Goal: Information Seeking & Learning: Learn about a topic

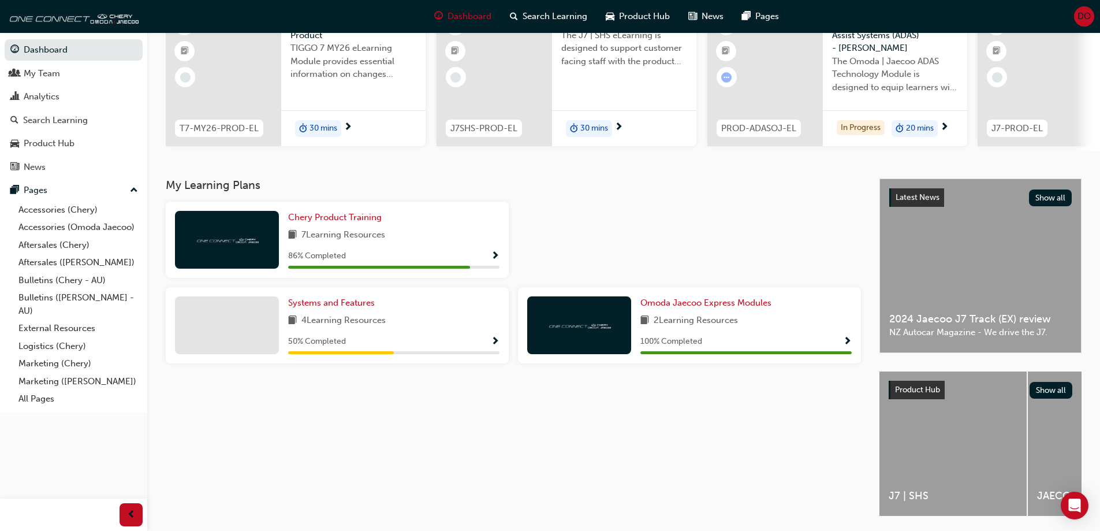
scroll to position [58, 0]
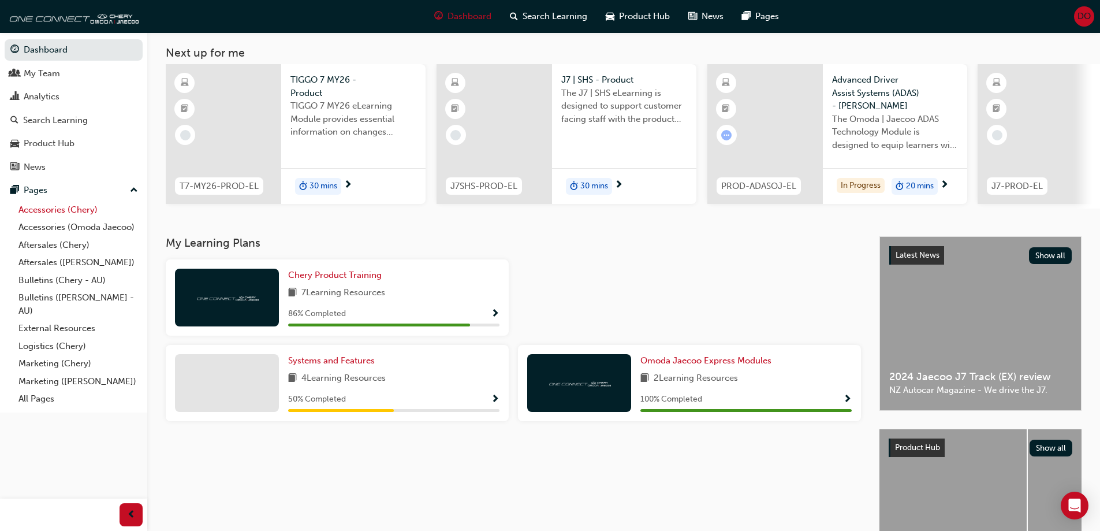
click at [86, 209] on link "Accessories (Chery)" at bounding box center [78, 210] width 129 height 18
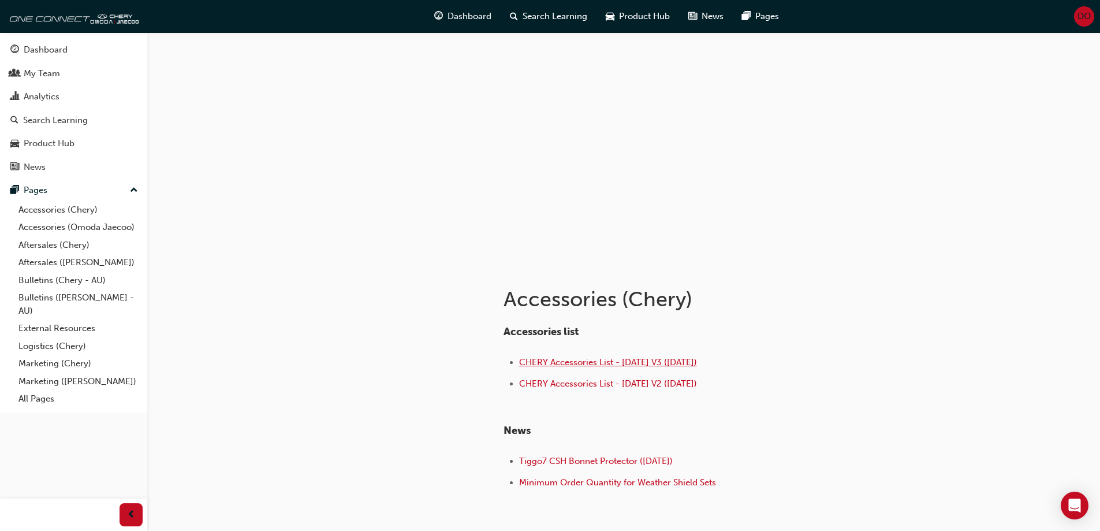
click at [568, 361] on span "CHERY Accessories List - [DATE] V3 ([DATE])" at bounding box center [608, 362] width 178 height 10
click at [41, 49] on div "Dashboard" at bounding box center [46, 49] width 44 height 13
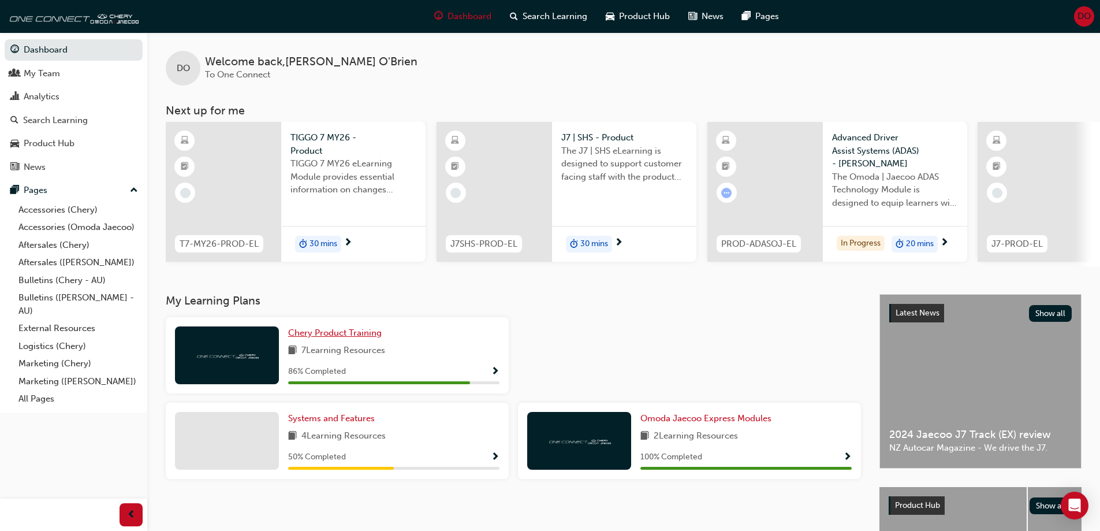
click at [326, 331] on link "Chery Product Training" at bounding box center [337, 332] width 98 height 13
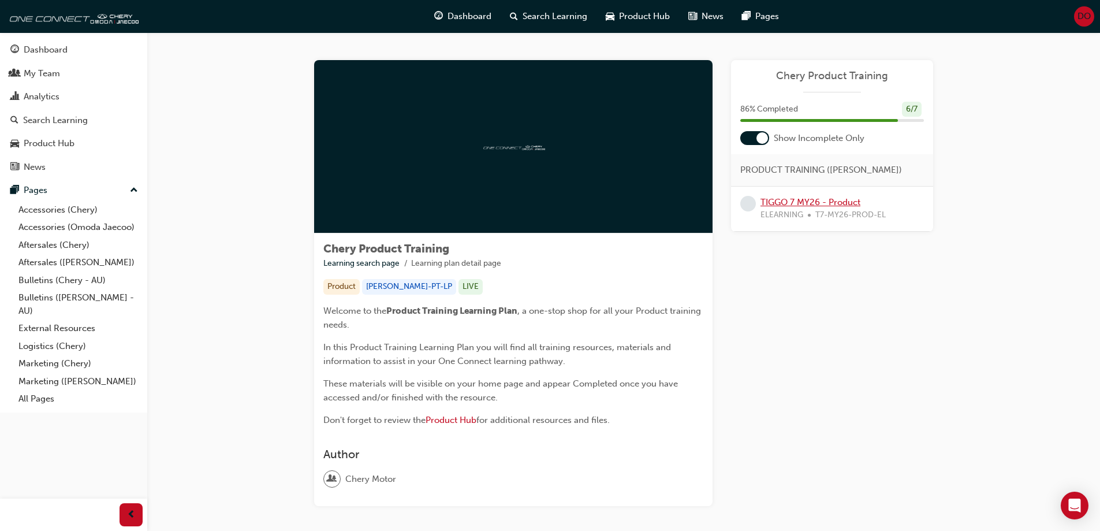
click at [822, 200] on link "TIGGO 7 MY26 - Product" at bounding box center [811, 202] width 100 height 10
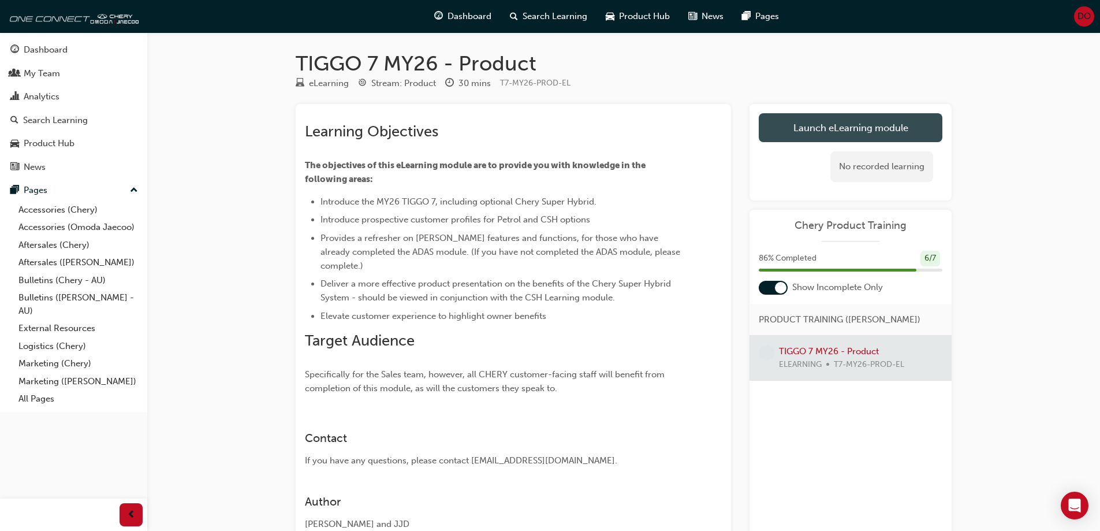
click at [851, 121] on link "Launch eLearning module" at bounding box center [851, 127] width 184 height 29
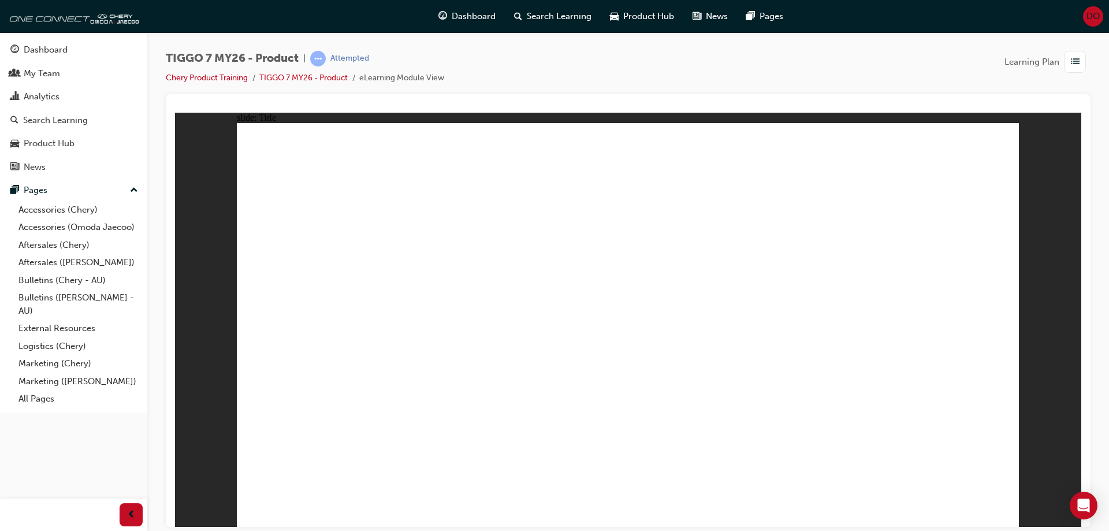
click at [208, 100] on div "TIGGO 7 MY26 - Product | Attempted Chery Product Training TIGGO 7 MY26 - Produc…" at bounding box center [628, 267] width 925 height 433
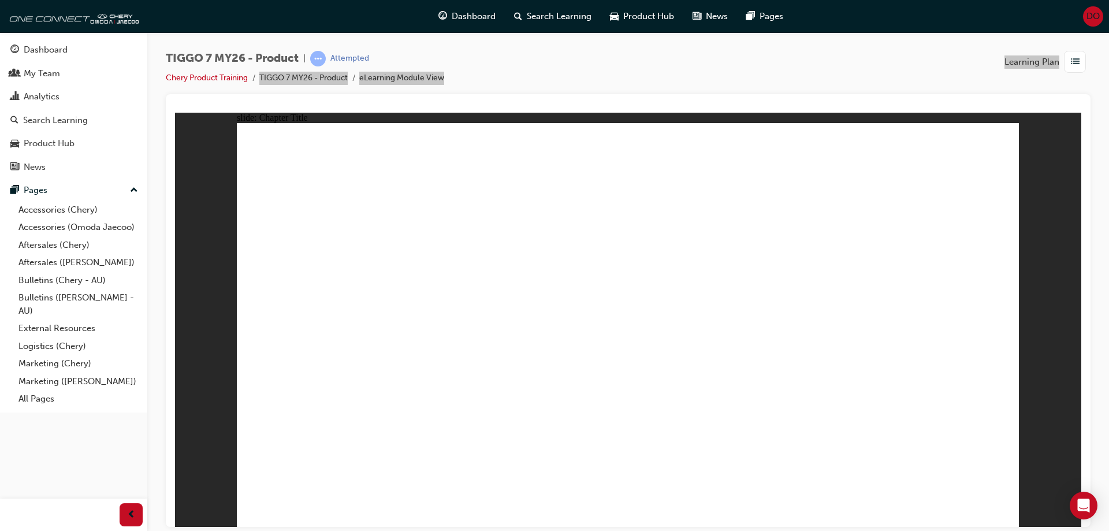
drag, startPoint x: 723, startPoint y: 179, endPoint x: 310, endPoint y: 337, distance: 442.0
drag, startPoint x: 828, startPoint y: 240, endPoint x: 317, endPoint y: 338, distance: 520.4
drag, startPoint x: 789, startPoint y: 154, endPoint x: 364, endPoint y: 327, distance: 459.0
drag, startPoint x: 566, startPoint y: 157, endPoint x: 890, endPoint y: 336, distance: 370.5
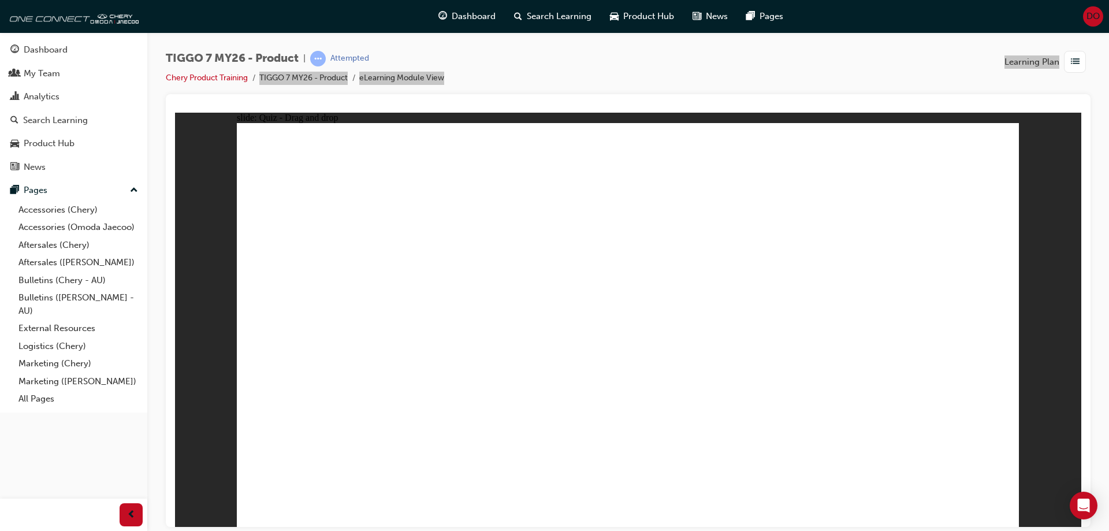
drag, startPoint x: 844, startPoint y: 239, endPoint x: 630, endPoint y: 343, distance: 238.7
drag, startPoint x: 726, startPoint y: 236, endPoint x: 497, endPoint y: 334, distance: 249.6
drag, startPoint x: 891, startPoint y: 169, endPoint x: 795, endPoint y: 382, distance: 234.2
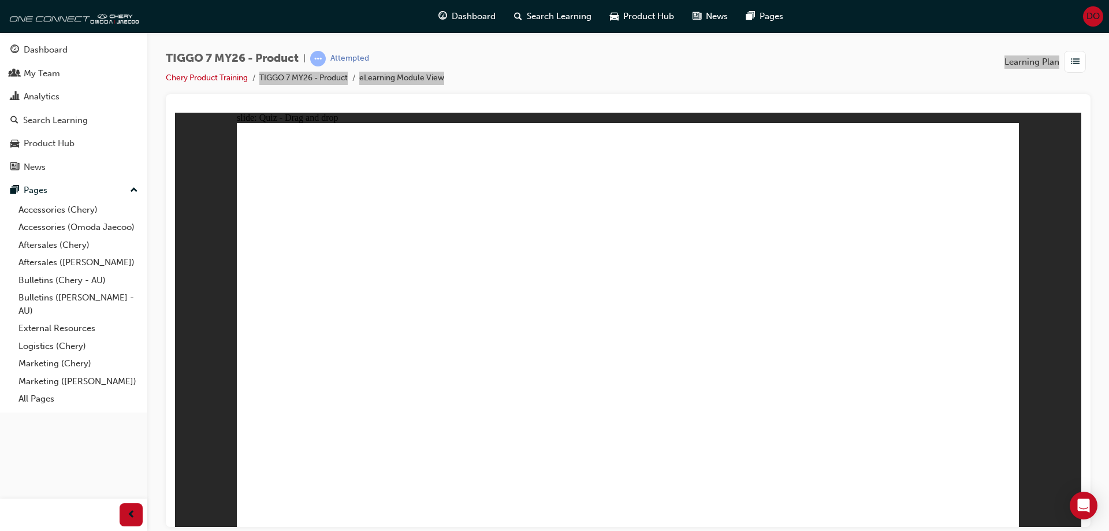
drag, startPoint x: 651, startPoint y: 207, endPoint x: 352, endPoint y: 399, distance: 354.8
drag, startPoint x: 759, startPoint y: 208, endPoint x: 308, endPoint y: 414, distance: 495.9
drag, startPoint x: 891, startPoint y: 213, endPoint x: 610, endPoint y: 368, distance: 321.6
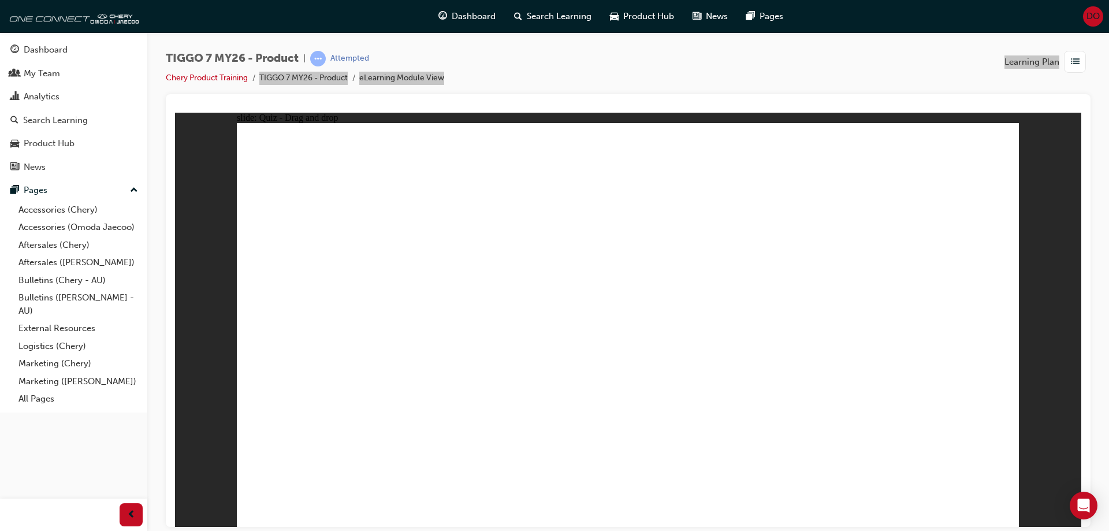
drag, startPoint x: 774, startPoint y: 162, endPoint x: 342, endPoint y: 393, distance: 489.6
drag, startPoint x: 940, startPoint y: 173, endPoint x: 422, endPoint y: 373, distance: 555.6
drag, startPoint x: 879, startPoint y: 195, endPoint x: 475, endPoint y: 377, distance: 443.6
drag, startPoint x: 879, startPoint y: 230, endPoint x: 537, endPoint y: 387, distance: 376.8
drag, startPoint x: 610, startPoint y: 194, endPoint x: 311, endPoint y: 405, distance: 365.8
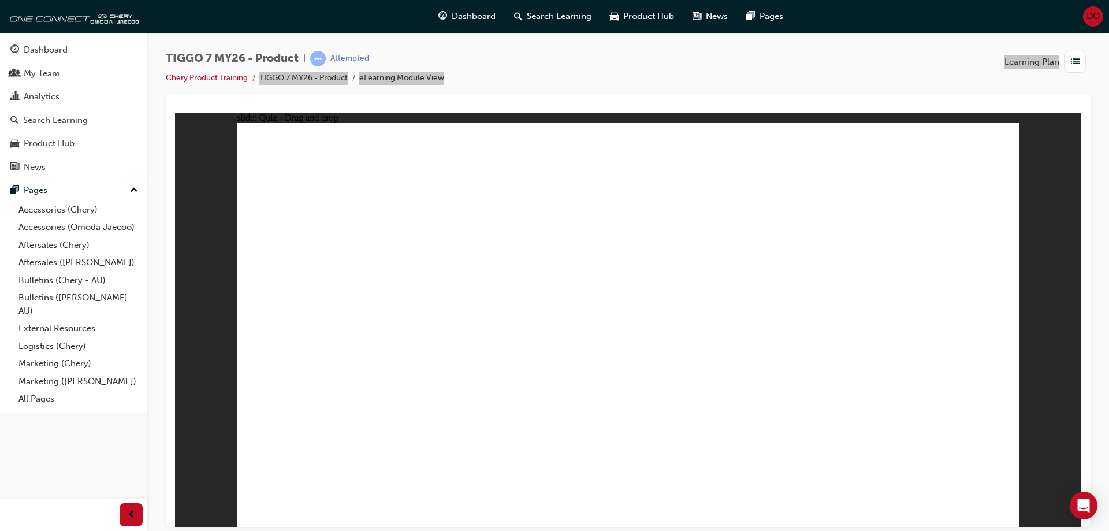
drag, startPoint x: 766, startPoint y: 194, endPoint x: 412, endPoint y: 391, distance: 405.6
drag, startPoint x: 702, startPoint y: 230, endPoint x: 504, endPoint y: 400, distance: 260.9
drag, startPoint x: 605, startPoint y: 167, endPoint x: 616, endPoint y: 385, distance: 218.0
drag, startPoint x: 944, startPoint y: 199, endPoint x: 632, endPoint y: 394, distance: 367.6
drag, startPoint x: 701, startPoint y: 161, endPoint x: 629, endPoint y: 377, distance: 228.3
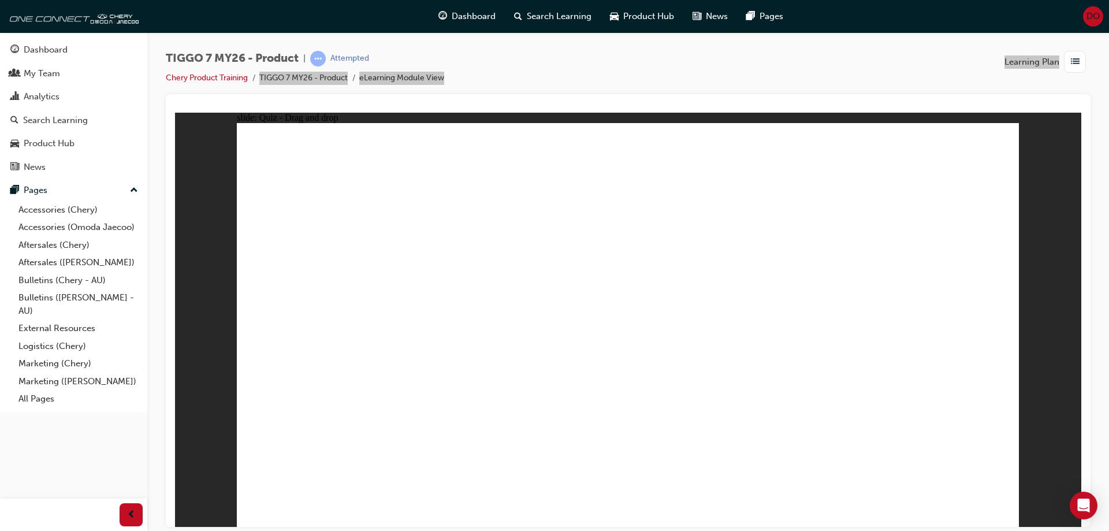
drag, startPoint x: 854, startPoint y: 161, endPoint x: 836, endPoint y: 374, distance: 213.3
drag, startPoint x: 697, startPoint y: 187, endPoint x: 739, endPoint y: 247, distance: 73.2
drag, startPoint x: 784, startPoint y: 224, endPoint x: 645, endPoint y: 398, distance: 222.7
drag, startPoint x: 703, startPoint y: 191, endPoint x: 690, endPoint y: 402, distance: 211.3
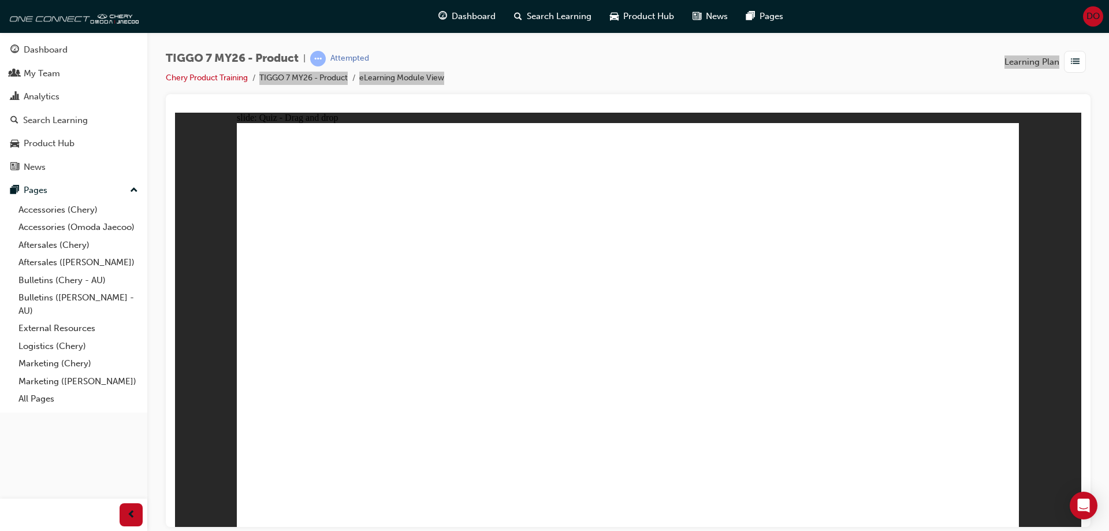
drag, startPoint x: 928, startPoint y: 196, endPoint x: 731, endPoint y: 382, distance: 270.9
drag, startPoint x: 796, startPoint y: 188, endPoint x: 442, endPoint y: 319, distance: 377.7
drag, startPoint x: 661, startPoint y: 196, endPoint x: 439, endPoint y: 373, distance: 284.0
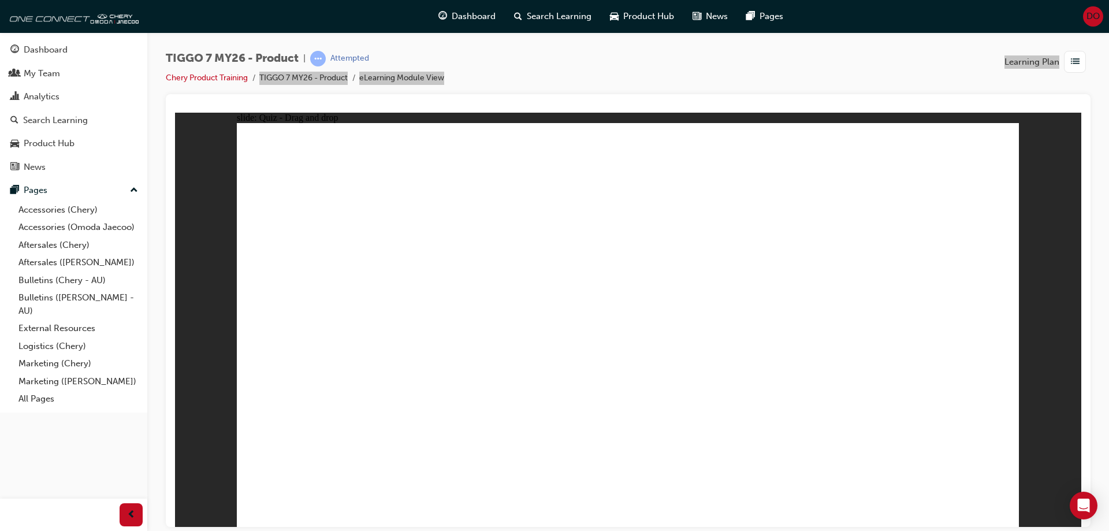
drag, startPoint x: 743, startPoint y: 277, endPoint x: 331, endPoint y: 295, distance: 412.1
radio input "true"
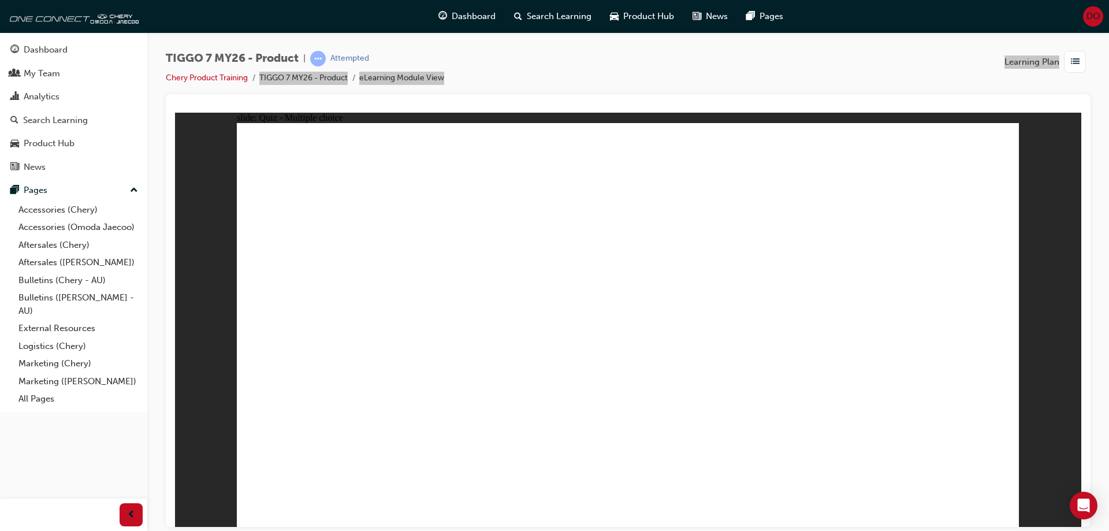
drag, startPoint x: 650, startPoint y: 161, endPoint x: 713, endPoint y: 363, distance: 211.5
drag, startPoint x: 636, startPoint y: 189, endPoint x: 677, endPoint y: 355, distance: 171.4
drag, startPoint x: 772, startPoint y: 162, endPoint x: 682, endPoint y: 371, distance: 227.7
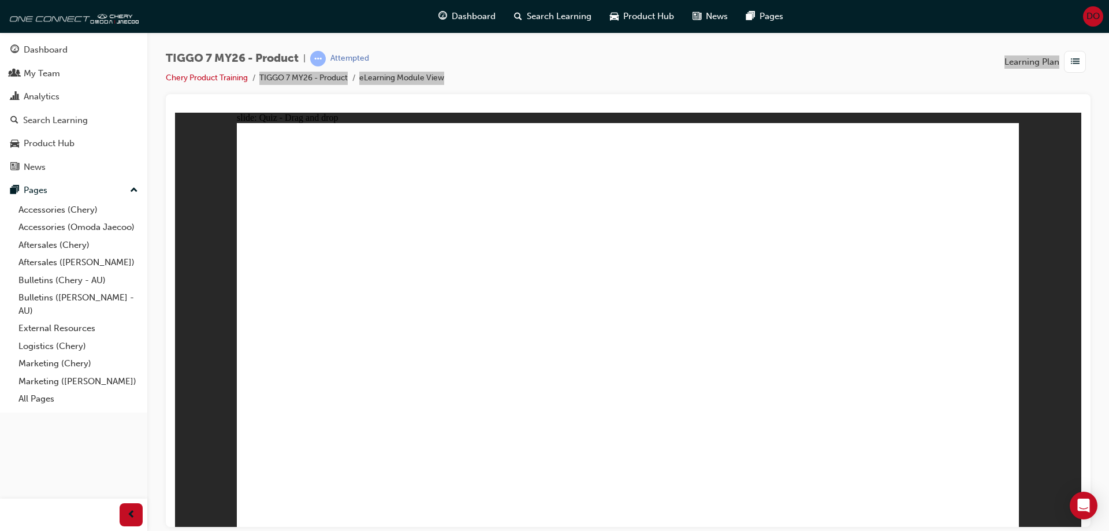
drag, startPoint x: 779, startPoint y: 191, endPoint x: 798, endPoint y: 371, distance: 181.2
drag, startPoint x: 769, startPoint y: 220, endPoint x: 654, endPoint y: 394, distance: 208.7
drag, startPoint x: 902, startPoint y: 157, endPoint x: 795, endPoint y: 389, distance: 255.6
drag, startPoint x: 918, startPoint y: 192, endPoint x: 756, endPoint y: 418, distance: 278.6
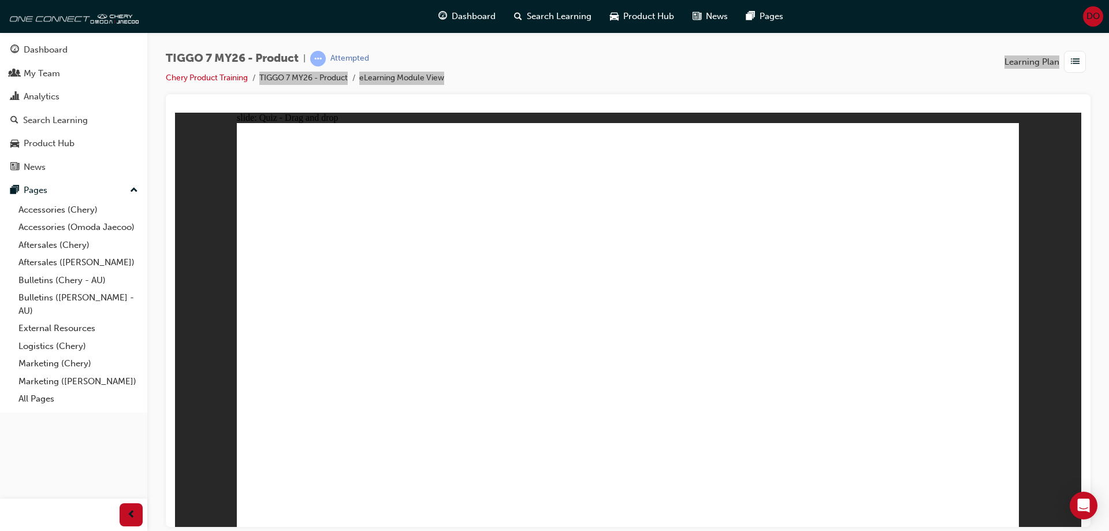
radio input "true"
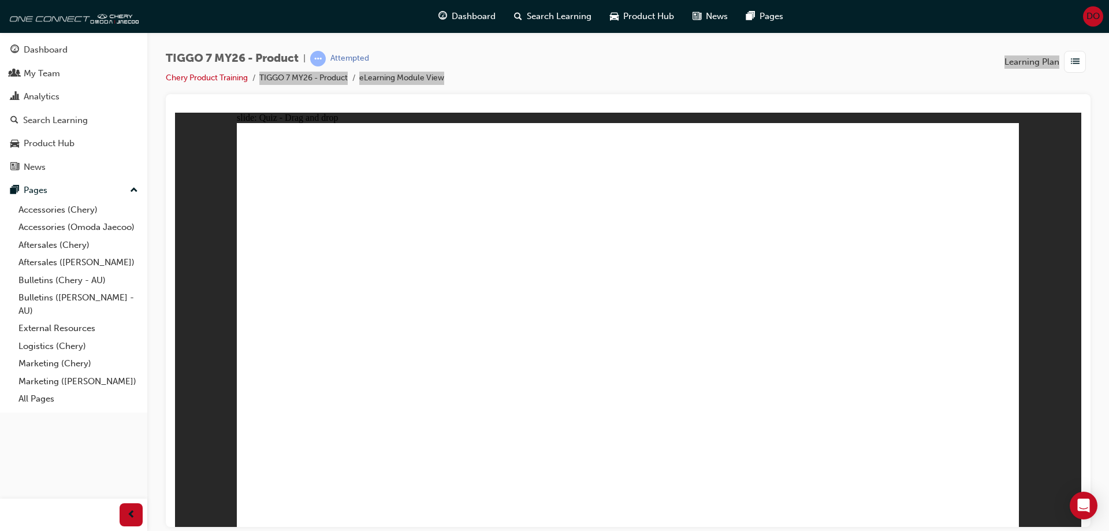
drag, startPoint x: 815, startPoint y: 234, endPoint x: 902, endPoint y: 333, distance: 131.8
drag, startPoint x: 599, startPoint y: 157, endPoint x: 777, endPoint y: 336, distance: 251.6
drag, startPoint x: 884, startPoint y: 165, endPoint x: 595, endPoint y: 351, distance: 343.3
drag, startPoint x: 726, startPoint y: 160, endPoint x: 453, endPoint y: 342, distance: 328.2
drag, startPoint x: 712, startPoint y: 249, endPoint x: 356, endPoint y: 358, distance: 372.0
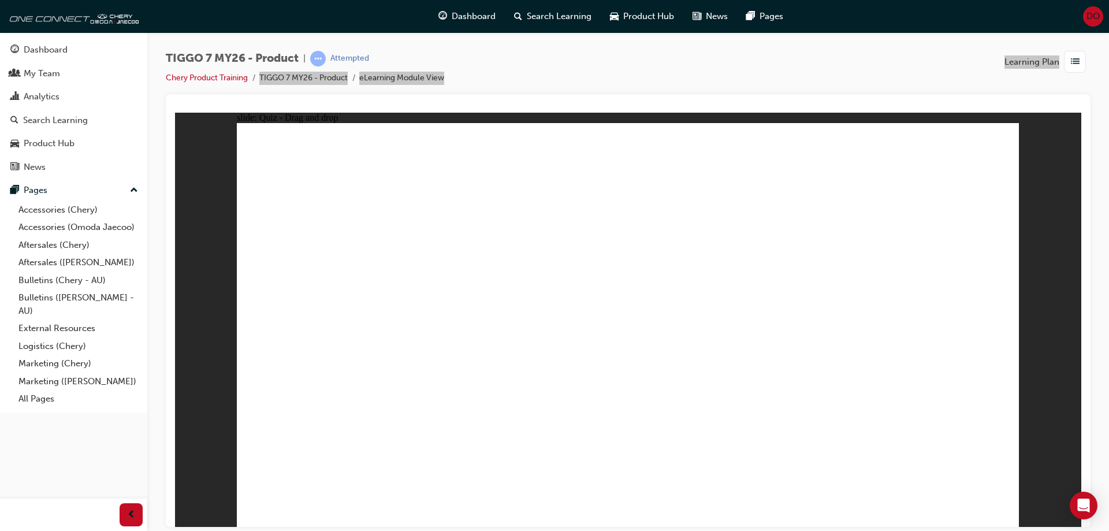
radio input "true"
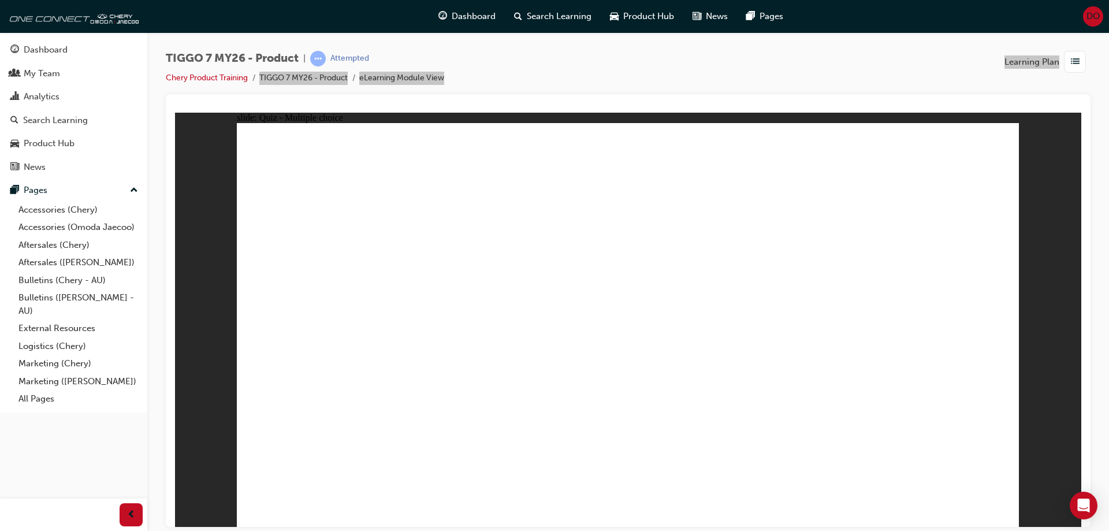
radio input "true"
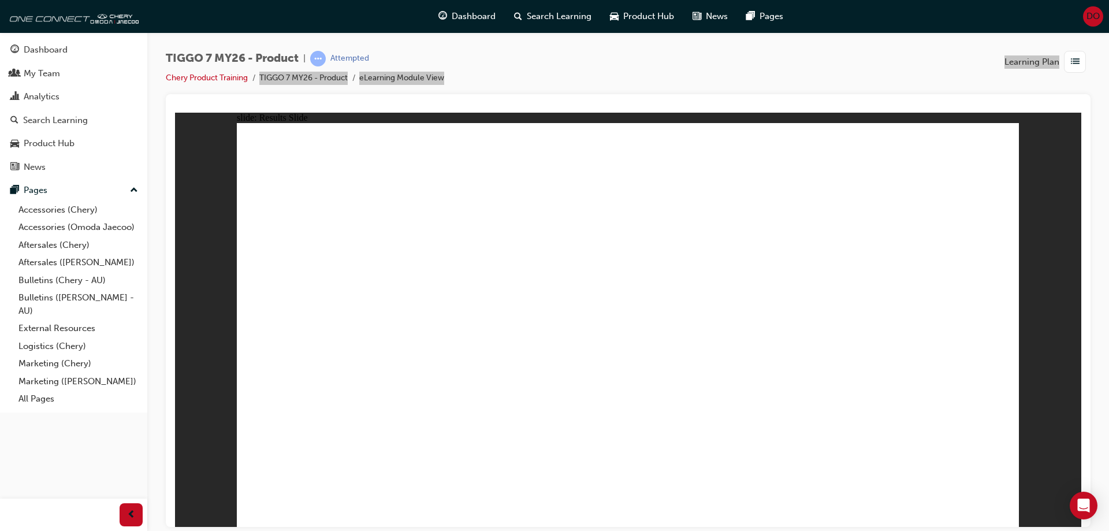
drag, startPoint x: 767, startPoint y: 160, endPoint x: 341, endPoint y: 339, distance: 461.8
drag, startPoint x: 622, startPoint y: 162, endPoint x: 944, endPoint y: 338, distance: 366.8
drag, startPoint x: 832, startPoint y: 244, endPoint x: 605, endPoint y: 348, distance: 249.9
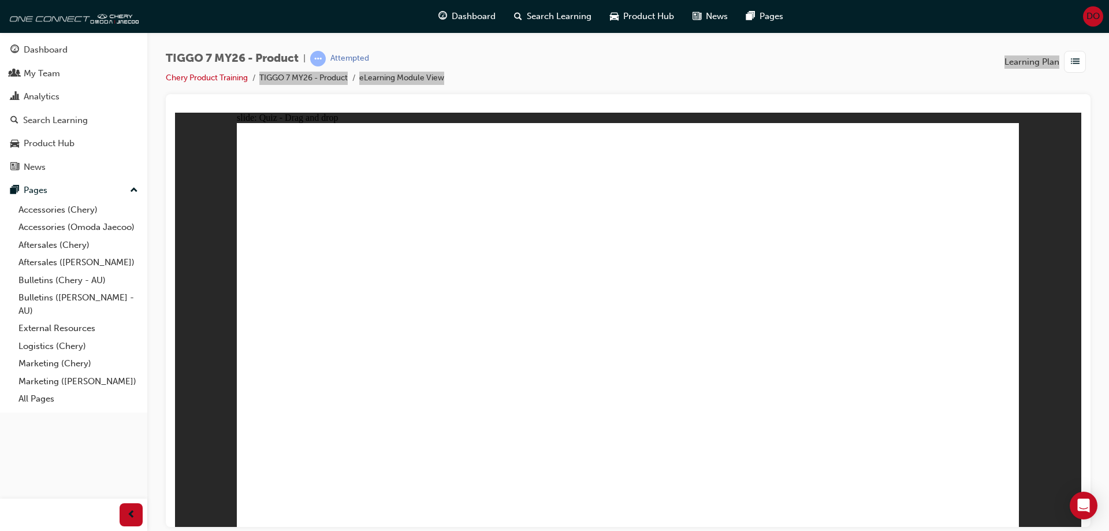
drag, startPoint x: 694, startPoint y: 234, endPoint x: 505, endPoint y: 326, distance: 210.0
drag, startPoint x: 936, startPoint y: 151, endPoint x: 797, endPoint y: 338, distance: 232.4
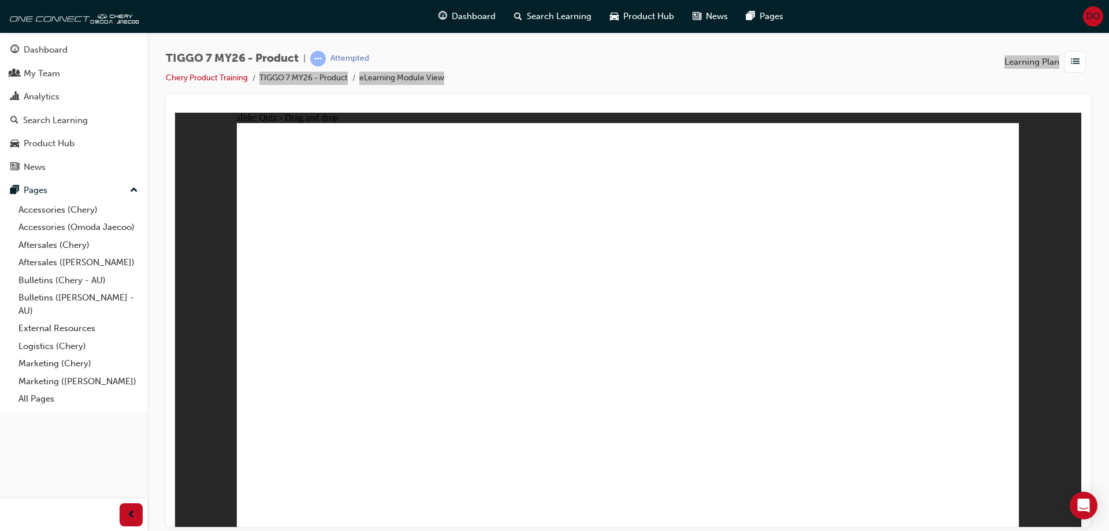
drag, startPoint x: 952, startPoint y: 204, endPoint x: 695, endPoint y: 367, distance: 304.7
drag, startPoint x: 620, startPoint y: 204, endPoint x: 368, endPoint y: 352, distance: 292.3
drag, startPoint x: 769, startPoint y: 201, endPoint x: 336, endPoint y: 384, distance: 470.8
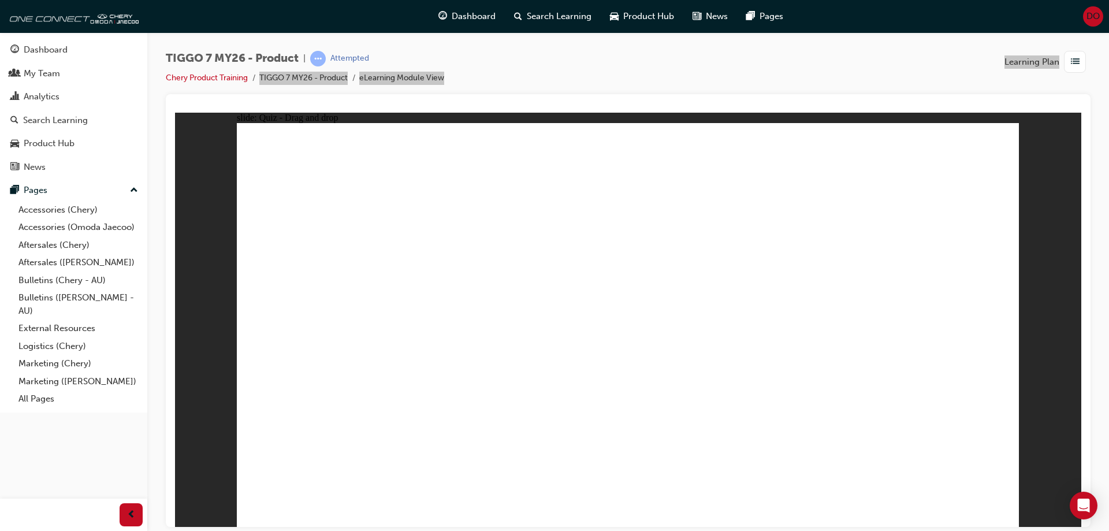
drag, startPoint x: 787, startPoint y: 165, endPoint x: 326, endPoint y: 376, distance: 506.8
drag, startPoint x: 934, startPoint y: 159, endPoint x: 385, endPoint y: 366, distance: 586.9
drag, startPoint x: 606, startPoint y: 202, endPoint x: 443, endPoint y: 380, distance: 242.0
drag, startPoint x: 683, startPoint y: 230, endPoint x: 511, endPoint y: 368, distance: 221.0
drag, startPoint x: 792, startPoint y: 226, endPoint x: 305, endPoint y: 391, distance: 514.5
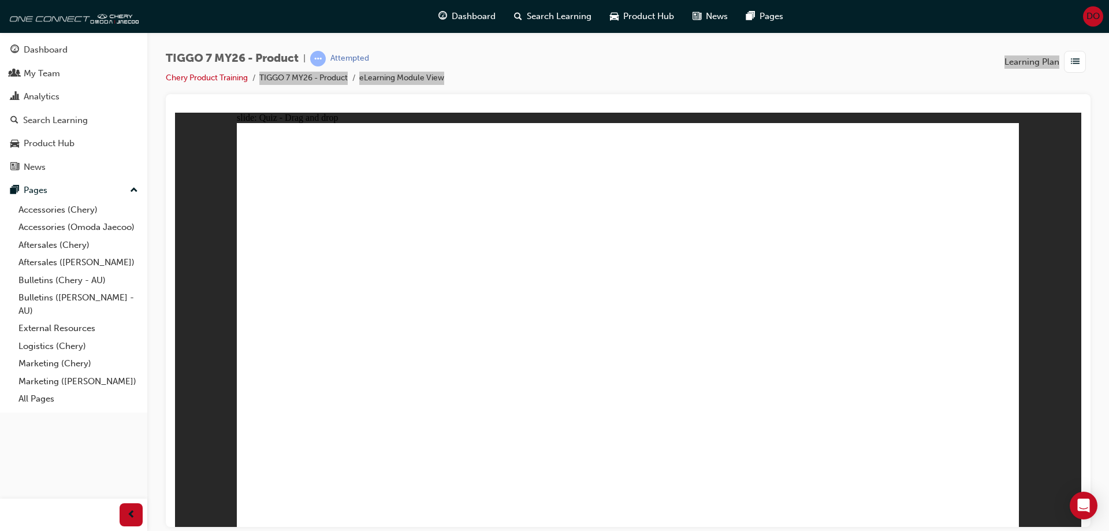
drag, startPoint x: 878, startPoint y: 226, endPoint x: 407, endPoint y: 388, distance: 498.8
drag, startPoint x: 769, startPoint y: 193, endPoint x: 434, endPoint y: 388, distance: 386.6
drag, startPoint x: 613, startPoint y: 165, endPoint x: 651, endPoint y: 377, distance: 215.4
drag, startPoint x: 675, startPoint y: 189, endPoint x: 626, endPoint y: 438, distance: 253.7
drag, startPoint x: 708, startPoint y: 158, endPoint x: 742, endPoint y: 396, distance: 240.4
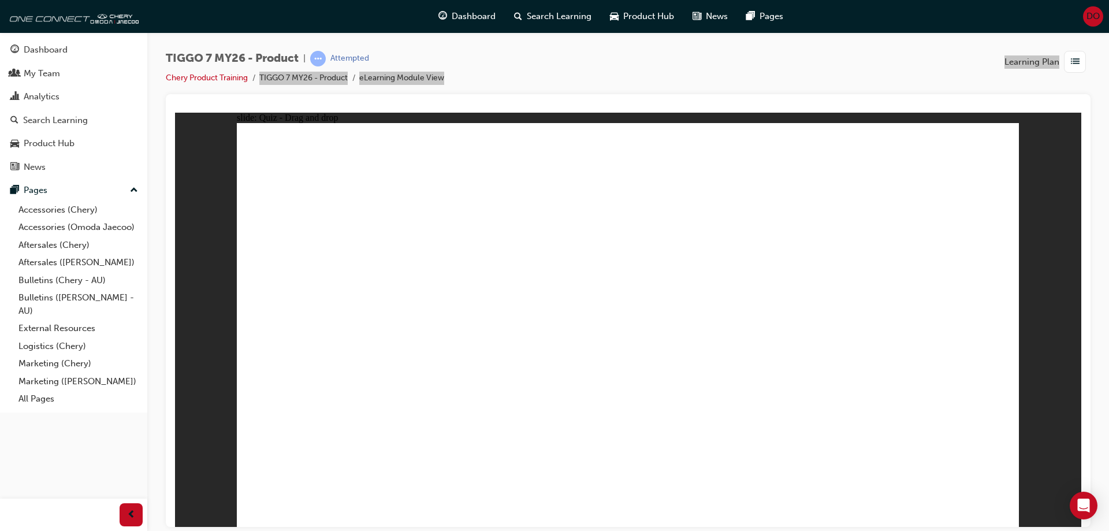
drag, startPoint x: 795, startPoint y: 230, endPoint x: 844, endPoint y: 378, distance: 155.6
drag, startPoint x: 851, startPoint y: 165, endPoint x: 617, endPoint y: 397, distance: 330.0
drag, startPoint x: 920, startPoint y: 228, endPoint x: 697, endPoint y: 419, distance: 294.1
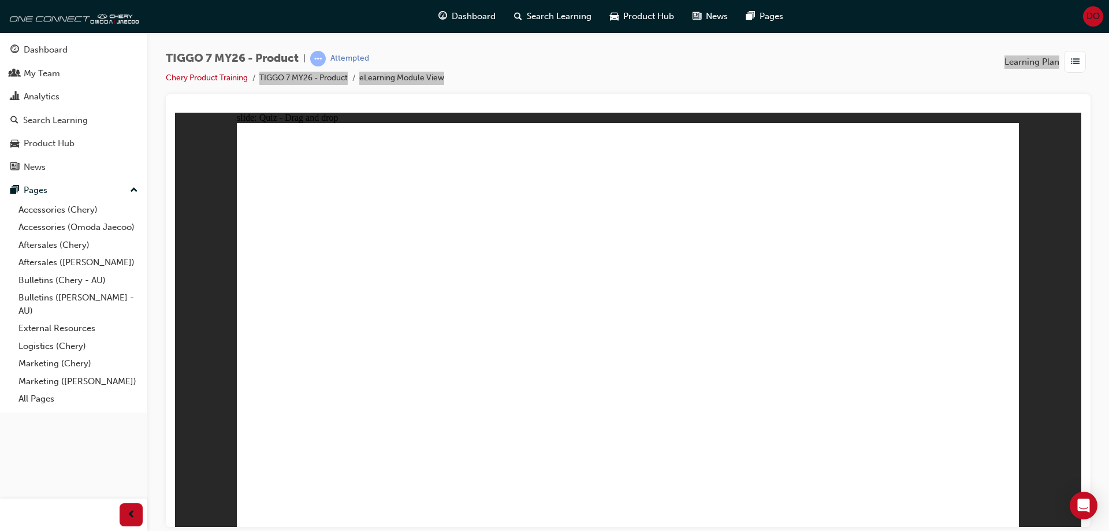
drag, startPoint x: 653, startPoint y: 202, endPoint x: 475, endPoint y: 307, distance: 206.6
drag, startPoint x: 783, startPoint y: 179, endPoint x: 439, endPoint y: 375, distance: 396.3
drag, startPoint x: 900, startPoint y: 187, endPoint x: 699, endPoint y: 349, distance: 258.8
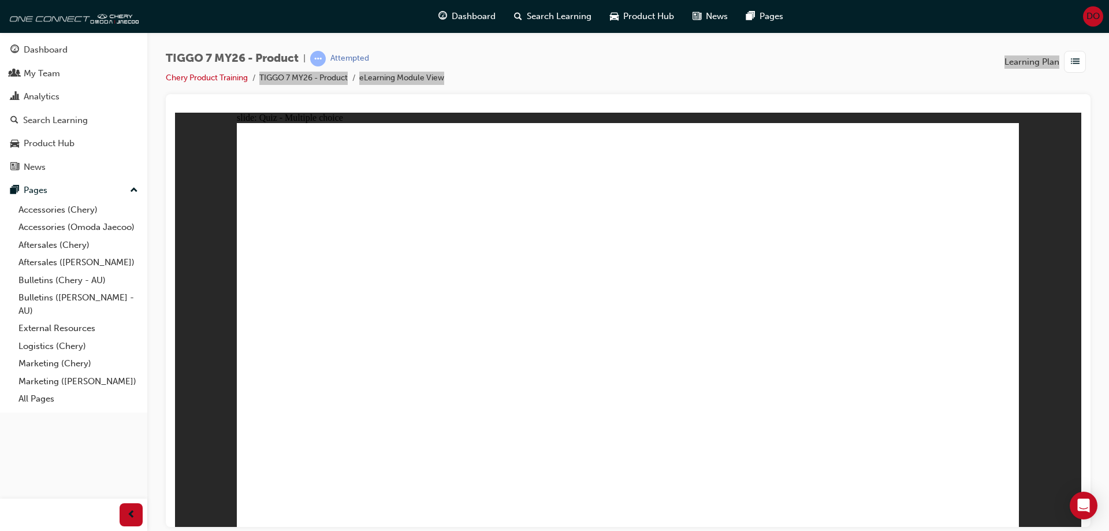
radio input "true"
drag, startPoint x: 621, startPoint y: 162, endPoint x: 660, endPoint y: 375, distance: 216.5
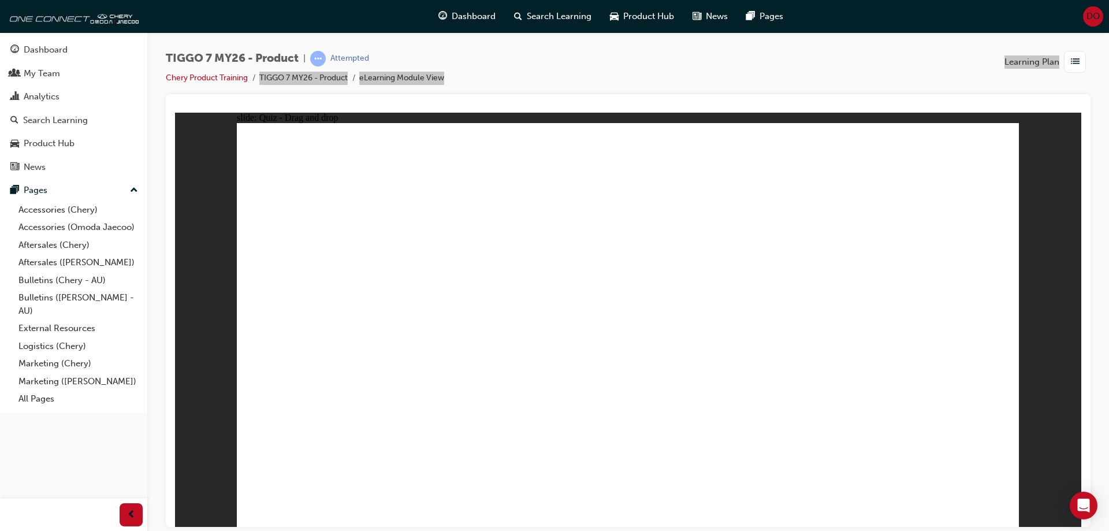
drag, startPoint x: 651, startPoint y: 194, endPoint x: 666, endPoint y: 401, distance: 207.3
drag, startPoint x: 791, startPoint y: 155, endPoint x: 727, endPoint y: 270, distance: 131.1
drag, startPoint x: 755, startPoint y: 159, endPoint x: 661, endPoint y: 400, distance: 258.0
drag, startPoint x: 763, startPoint y: 187, endPoint x: 766, endPoint y: 384, distance: 197.5
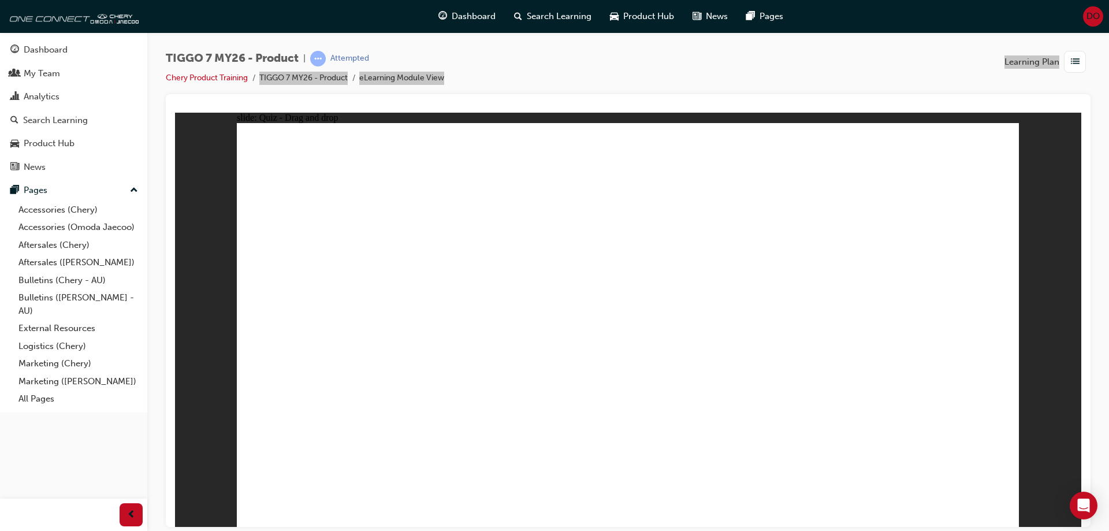
drag, startPoint x: 795, startPoint y: 220, endPoint x: 651, endPoint y: 433, distance: 256.6
drag, startPoint x: 658, startPoint y: 424, endPoint x: 661, endPoint y: 419, distance: 6.5
drag, startPoint x: 902, startPoint y: 191, endPoint x: 733, endPoint y: 400, distance: 268.2
drag, startPoint x: 915, startPoint y: 163, endPoint x: 698, endPoint y: 416, distance: 333.3
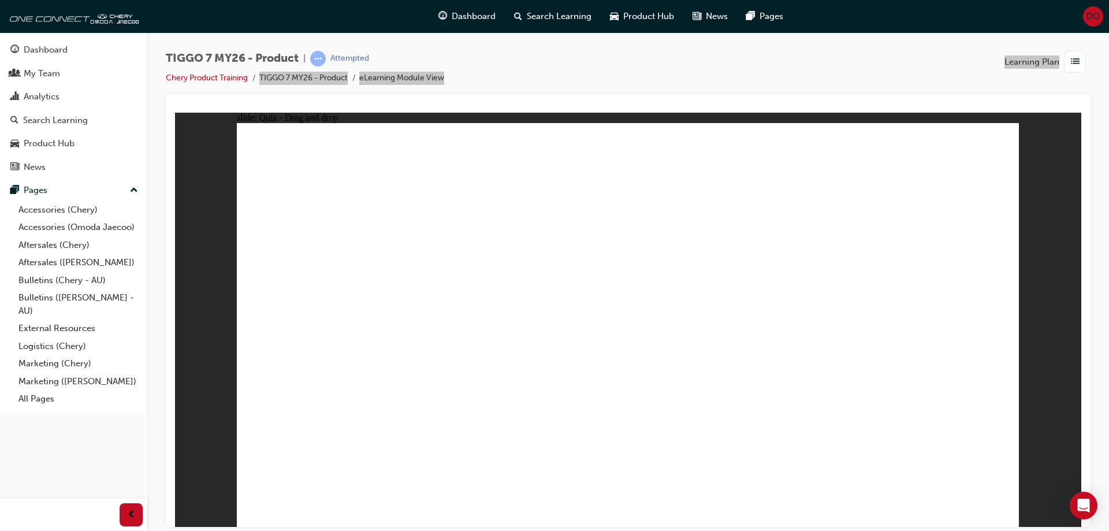
radio input "true"
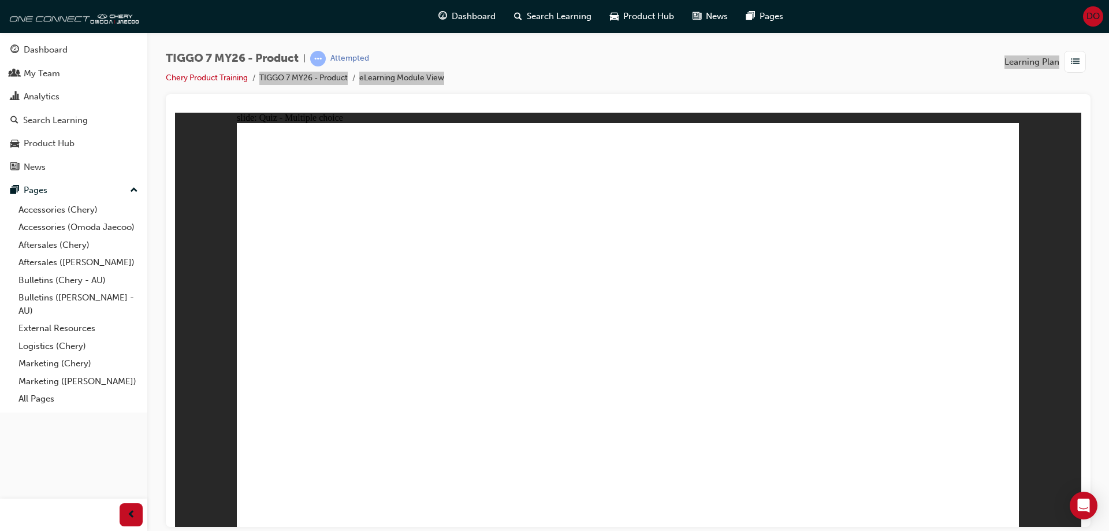
drag, startPoint x: 765, startPoint y: 155, endPoint x: 484, endPoint y: 341, distance: 336.4
drag, startPoint x: 930, startPoint y: 154, endPoint x: 647, endPoint y: 333, distance: 334.6
drag, startPoint x: 879, startPoint y: 241, endPoint x: 972, endPoint y: 337, distance: 134.0
drag, startPoint x: 682, startPoint y: 245, endPoint x: 323, endPoint y: 342, distance: 372.1
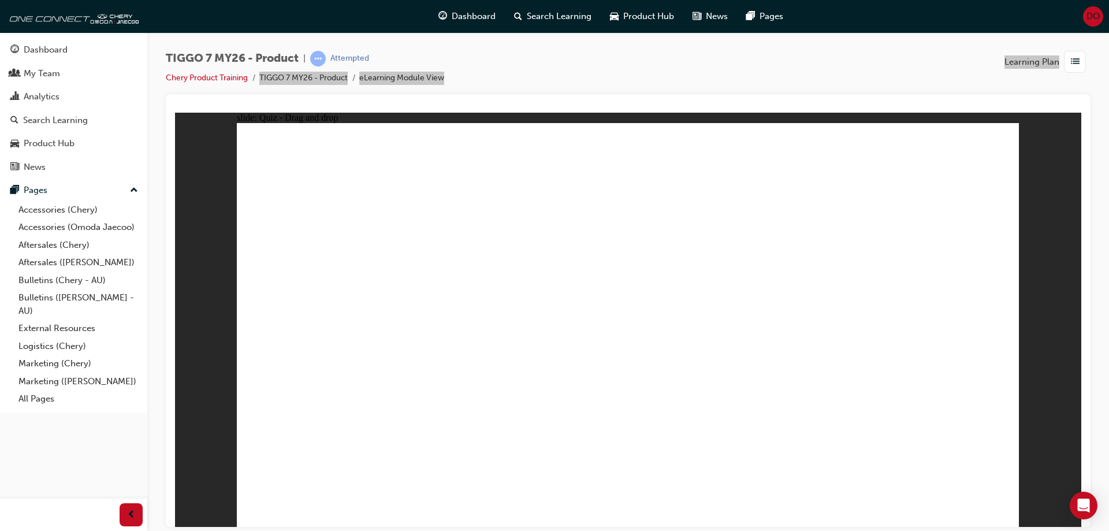
drag, startPoint x: 580, startPoint y: 152, endPoint x: 742, endPoint y: 330, distance: 240.4
radio input "true"
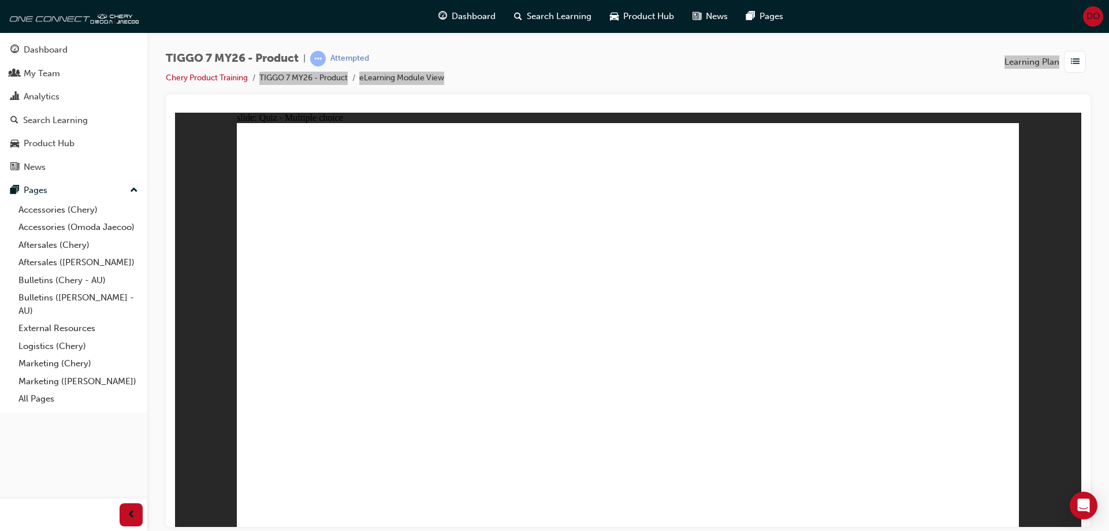
radio input "true"
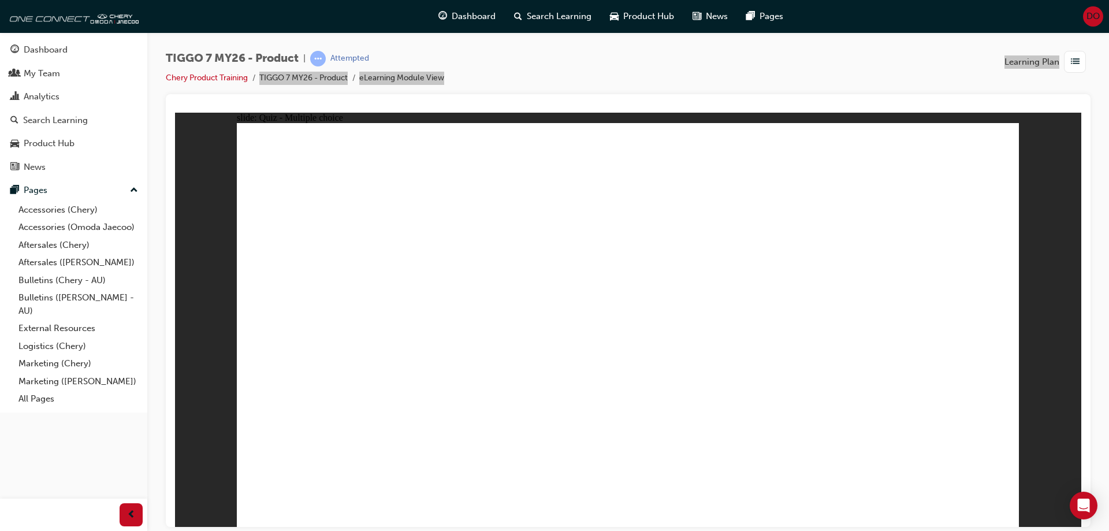
drag, startPoint x: 854, startPoint y: 248, endPoint x: 640, endPoint y: 344, distance: 235.0
drag, startPoint x: 769, startPoint y: 161, endPoint x: 342, endPoint y: 334, distance: 460.6
drag, startPoint x: 910, startPoint y: 162, endPoint x: 764, endPoint y: 337, distance: 228.4
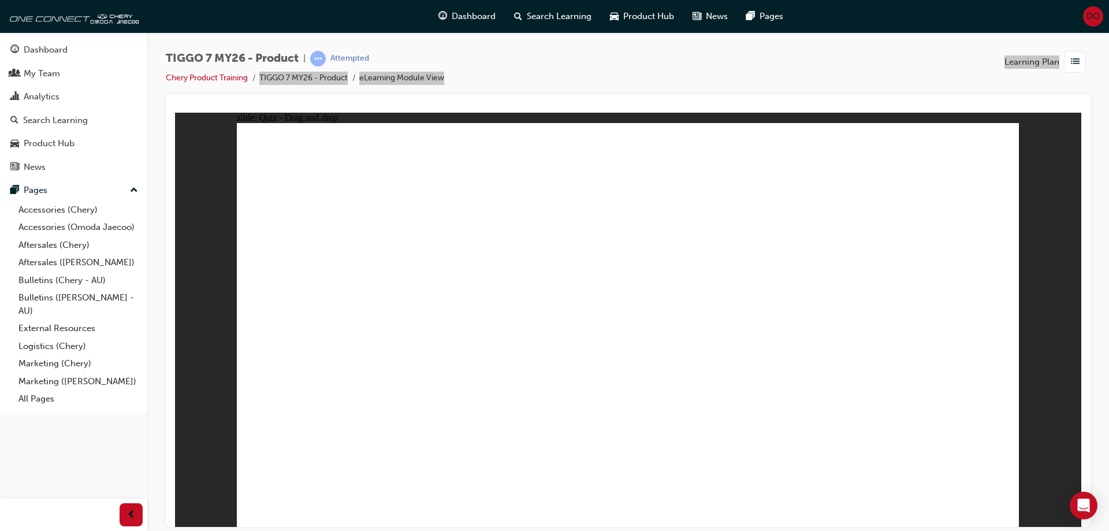
drag, startPoint x: 710, startPoint y: 238, endPoint x: 506, endPoint y: 340, distance: 227.3
drag, startPoint x: 599, startPoint y: 160, endPoint x: 932, endPoint y: 337, distance: 376.7
drag, startPoint x: 610, startPoint y: 206, endPoint x: 326, endPoint y: 379, distance: 333.1
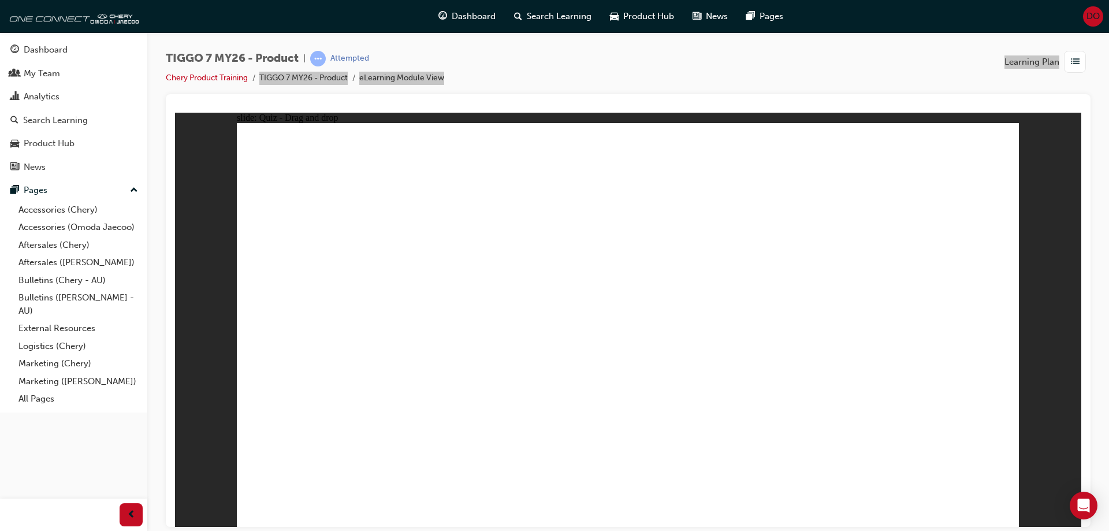
drag, startPoint x: 770, startPoint y: 208, endPoint x: 345, endPoint y: 425, distance: 477.3
drag, startPoint x: 950, startPoint y: 196, endPoint x: 658, endPoint y: 379, distance: 344.7
drag, startPoint x: 780, startPoint y: 159, endPoint x: 334, endPoint y: 365, distance: 491.0
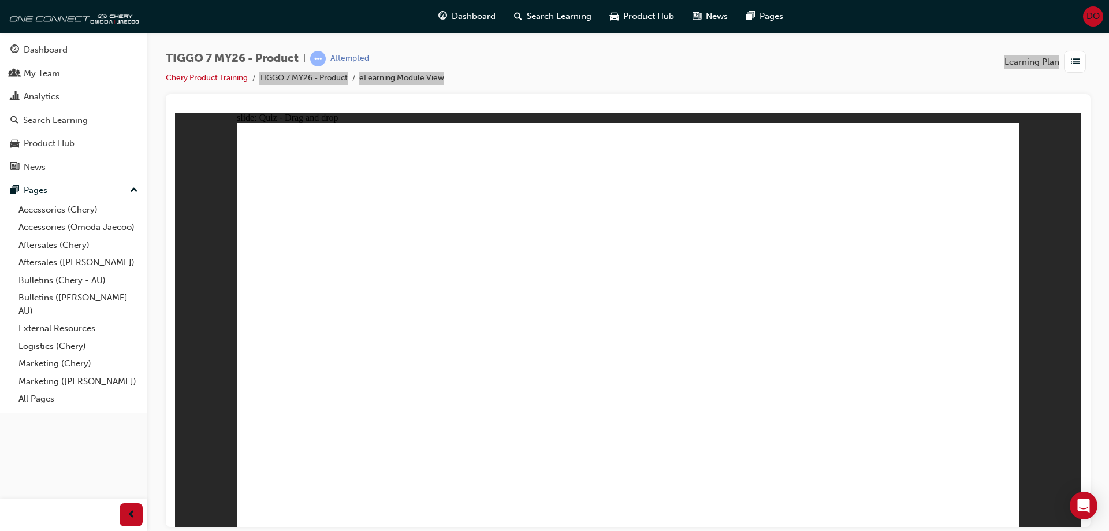
drag, startPoint x: 944, startPoint y: 158, endPoint x: 403, endPoint y: 379, distance: 584.9
drag, startPoint x: 612, startPoint y: 201, endPoint x: 456, endPoint y: 377, distance: 234.8
drag, startPoint x: 688, startPoint y: 230, endPoint x: 519, endPoint y: 371, distance: 219.8
drag, startPoint x: 858, startPoint y: 203, endPoint x: 322, endPoint y: 401, distance: 571.9
drag, startPoint x: 876, startPoint y: 228, endPoint x: 417, endPoint y: 395, distance: 488.5
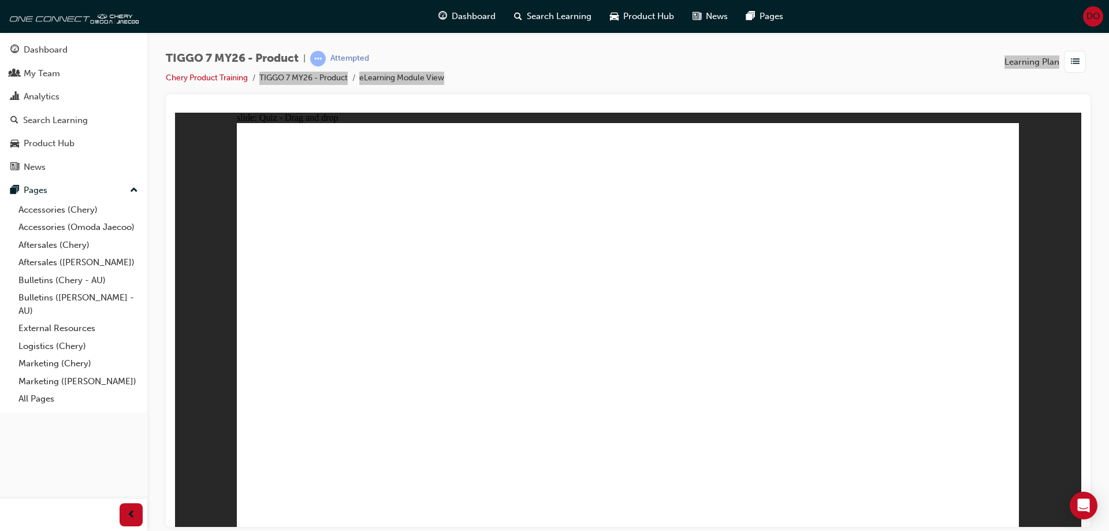
drag, startPoint x: 792, startPoint y: 196, endPoint x: 506, endPoint y: 399, distance: 351.3
drag, startPoint x: 621, startPoint y: 161, endPoint x: 657, endPoint y: 371, distance: 212.6
drag, startPoint x: 683, startPoint y: 190, endPoint x: 630, endPoint y: 392, distance: 208.4
drag, startPoint x: 696, startPoint y: 168, endPoint x: 762, endPoint y: 405, distance: 246.5
drag, startPoint x: 806, startPoint y: 231, endPoint x: 866, endPoint y: 410, distance: 188.8
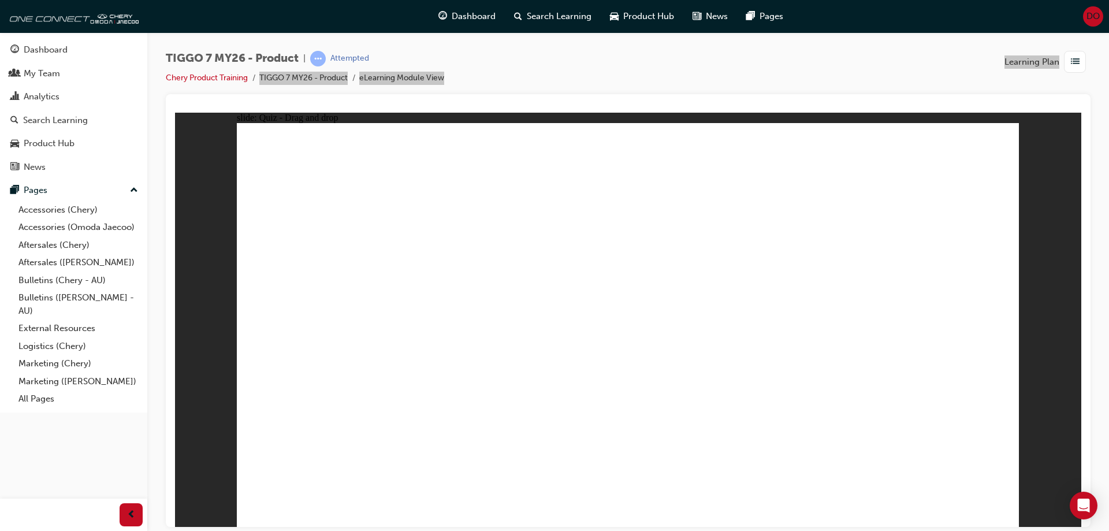
drag, startPoint x: 843, startPoint y: 161, endPoint x: 610, endPoint y: 421, distance: 348.9
drag, startPoint x: 938, startPoint y: 192, endPoint x: 701, endPoint y: 401, distance: 316.7
drag, startPoint x: 639, startPoint y: 193, endPoint x: 431, endPoint y: 355, distance: 264.2
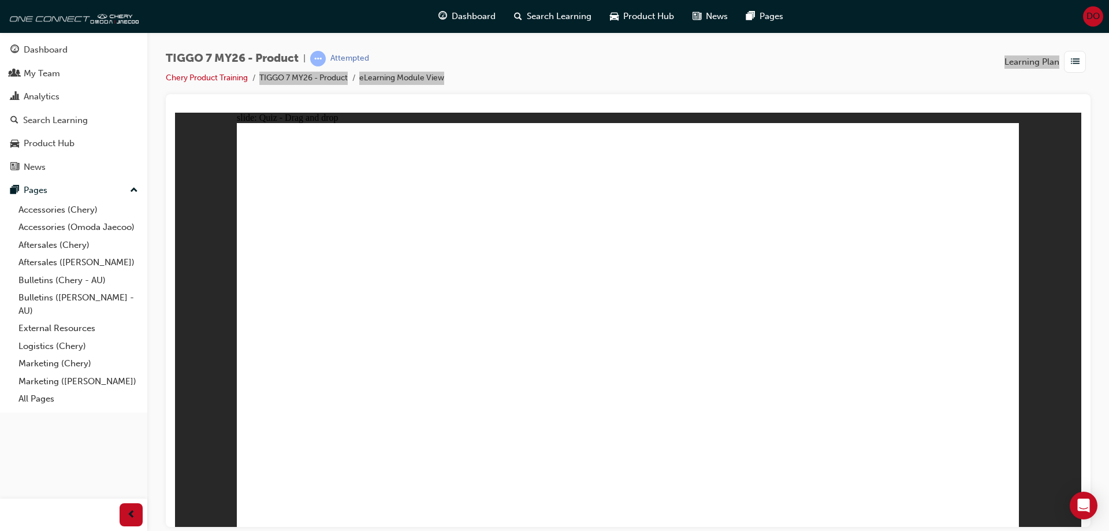
drag, startPoint x: 783, startPoint y: 186, endPoint x: 394, endPoint y: 362, distance: 427.0
drag, startPoint x: 934, startPoint y: 188, endPoint x: 713, endPoint y: 378, distance: 291.6
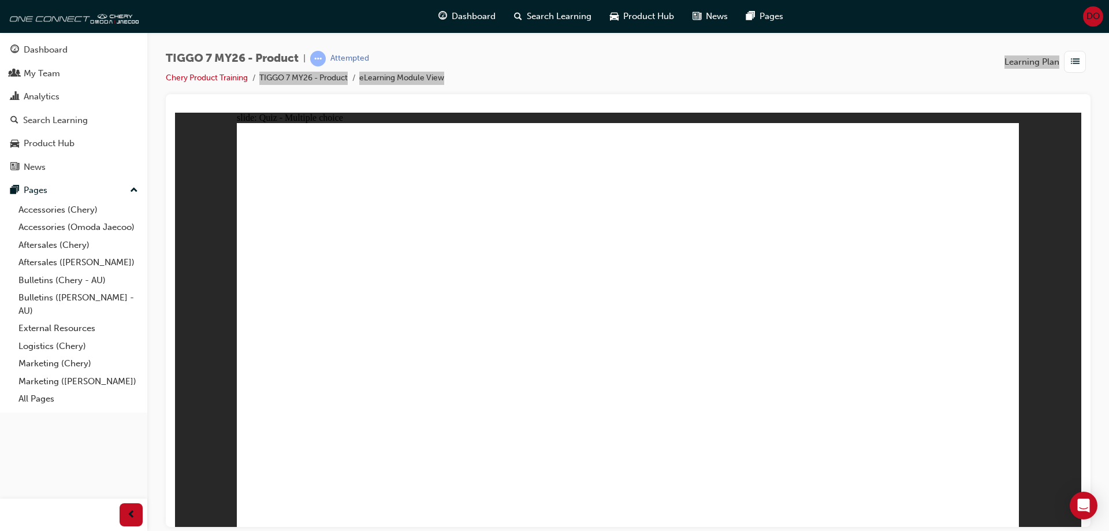
radio input "true"
drag, startPoint x: 638, startPoint y: 159, endPoint x: 673, endPoint y: 376, distance: 219.5
drag, startPoint x: 649, startPoint y: 184, endPoint x: 683, endPoint y: 383, distance: 202.1
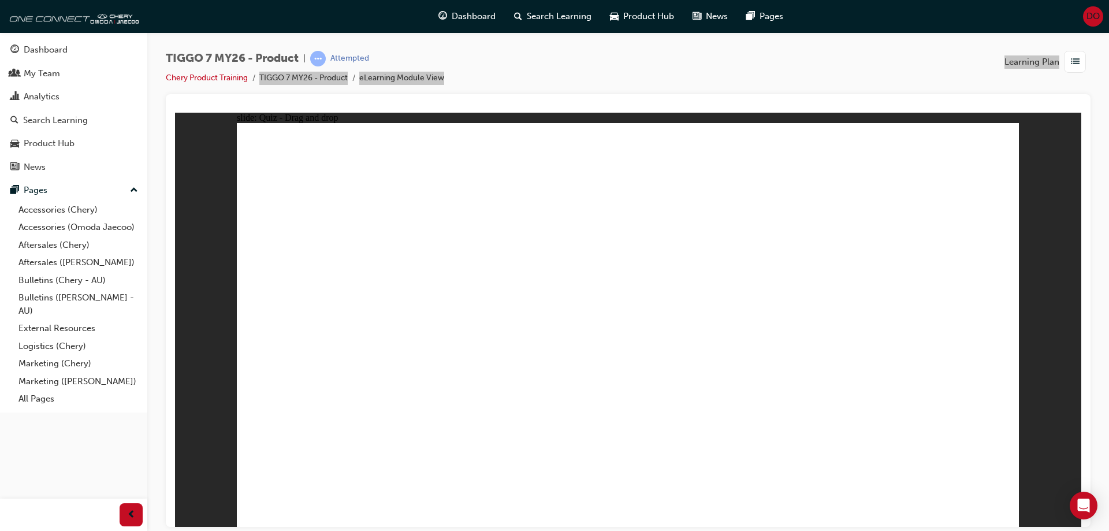
drag, startPoint x: 738, startPoint y: 156, endPoint x: 692, endPoint y: 412, distance: 260.5
drag, startPoint x: 744, startPoint y: 188, endPoint x: 772, endPoint y: 379, distance: 193.2
drag, startPoint x: 785, startPoint y: 219, endPoint x: 629, endPoint y: 424, distance: 258.4
drag, startPoint x: 875, startPoint y: 199, endPoint x: 783, endPoint y: 391, distance: 212.8
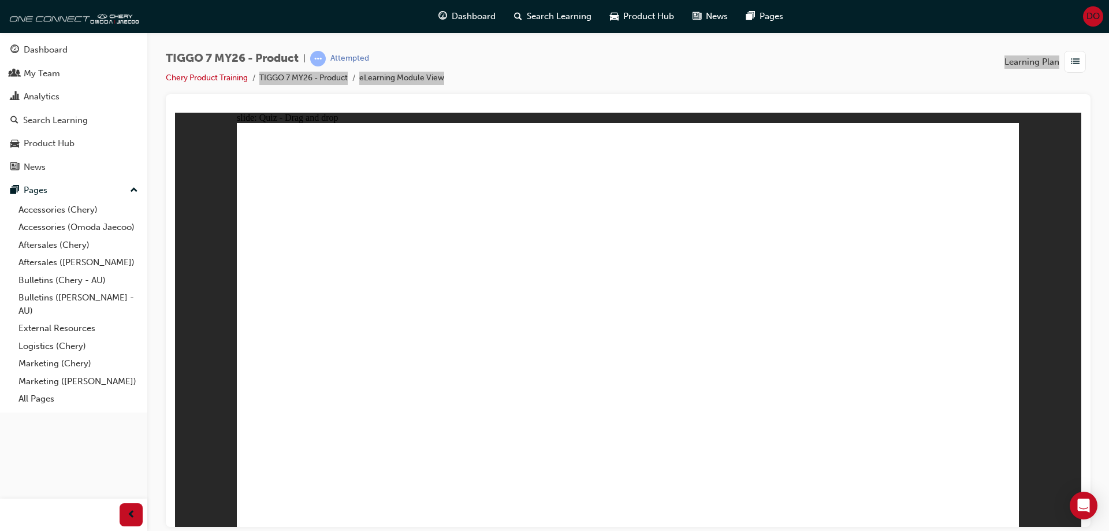
drag, startPoint x: 895, startPoint y: 172, endPoint x: 773, endPoint y: 446, distance: 300.9
radio input "true"
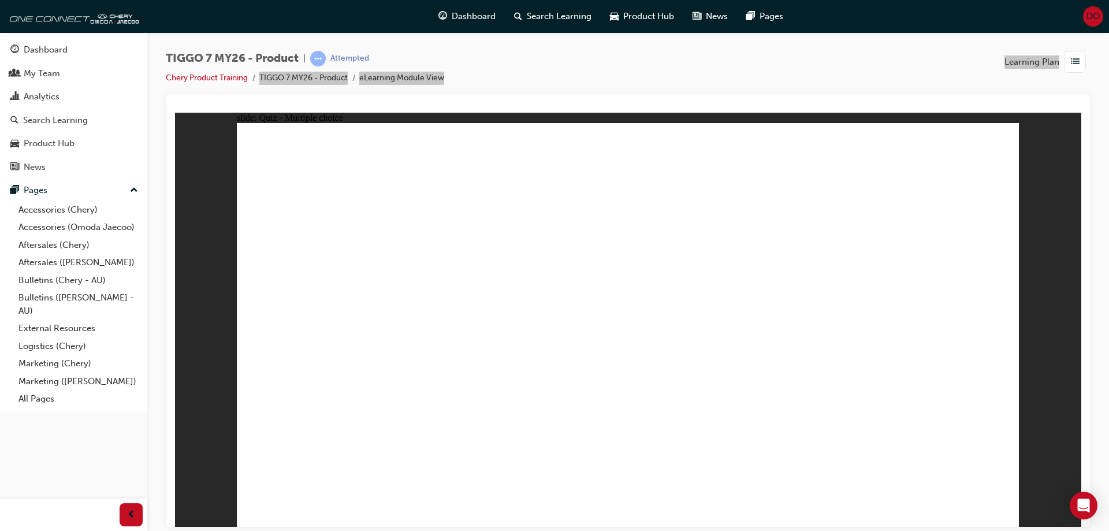
drag, startPoint x: 736, startPoint y: 154, endPoint x: 465, endPoint y: 331, distance: 323.7
drag, startPoint x: 857, startPoint y: 234, endPoint x: 948, endPoint y: 334, distance: 135.3
drag, startPoint x: 934, startPoint y: 162, endPoint x: 334, endPoint y: 343, distance: 626.9
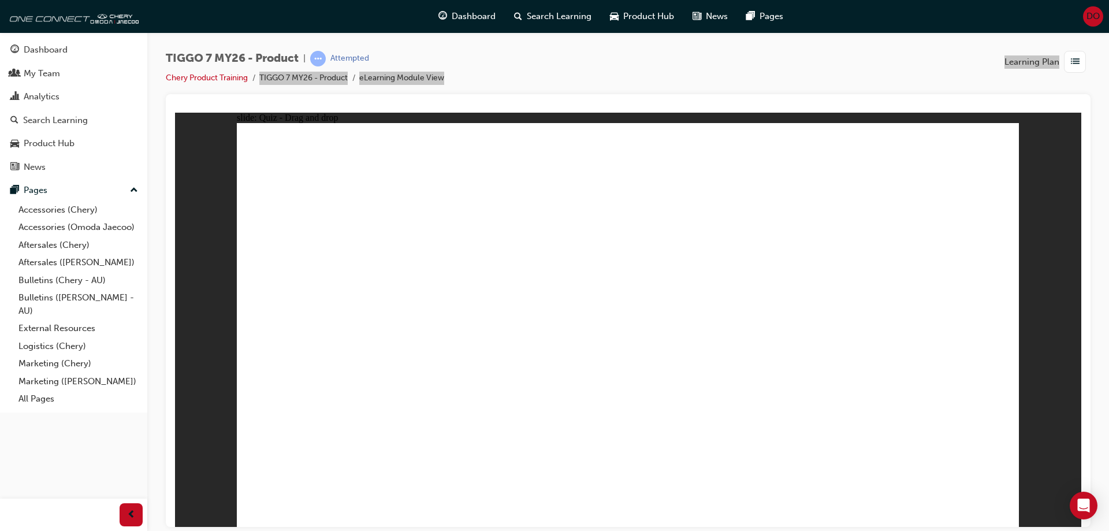
drag, startPoint x: 627, startPoint y: 163, endPoint x: 805, endPoint y: 342, distance: 251.6
drag, startPoint x: 657, startPoint y: 229, endPoint x: 653, endPoint y: 323, distance: 94.2
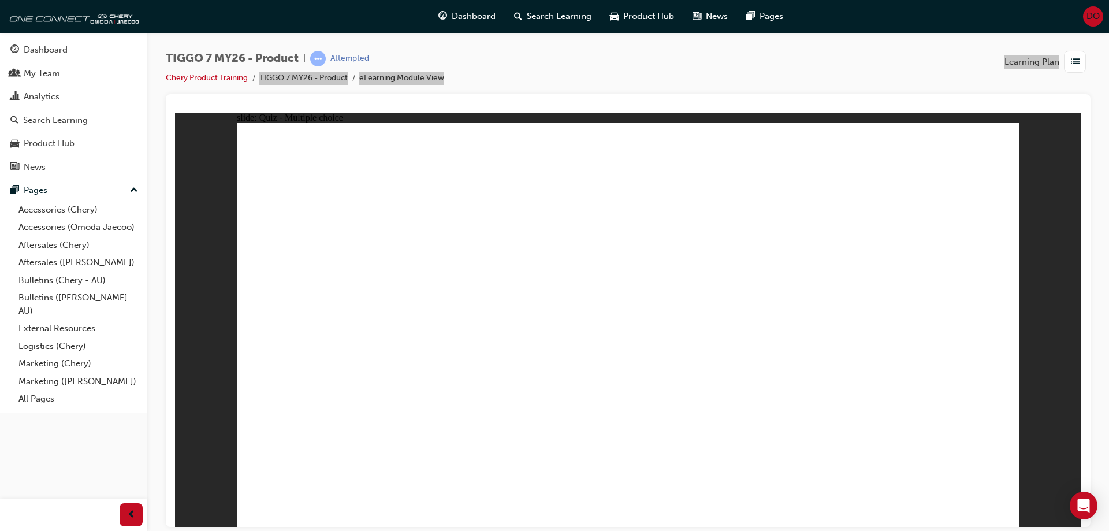
radio input "true"
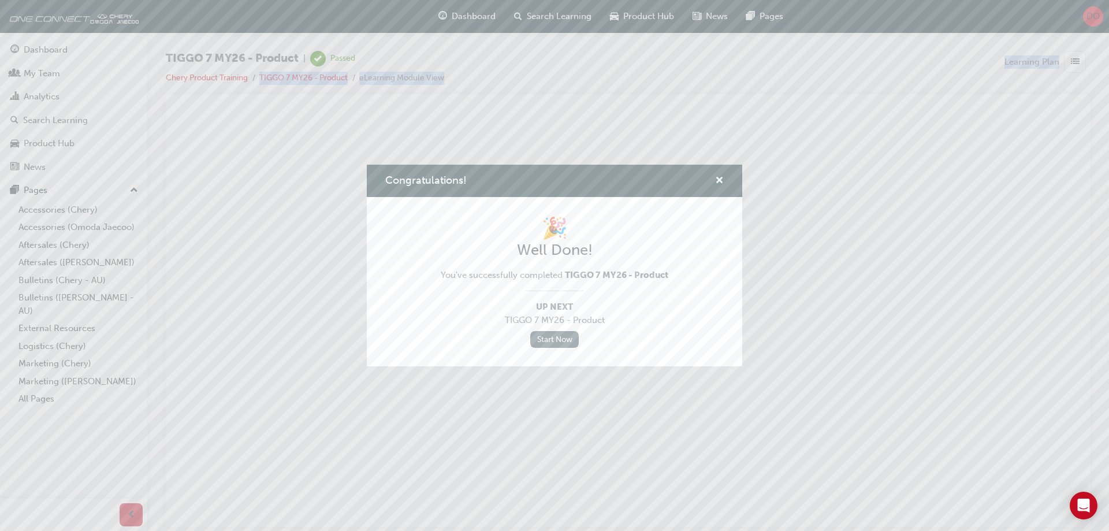
click at [546, 334] on link "Start Now" at bounding box center [554, 339] width 49 height 17
click at [562, 333] on link "Start Now" at bounding box center [554, 339] width 49 height 17
click at [717, 177] on span "cross-icon" at bounding box center [719, 181] width 9 height 10
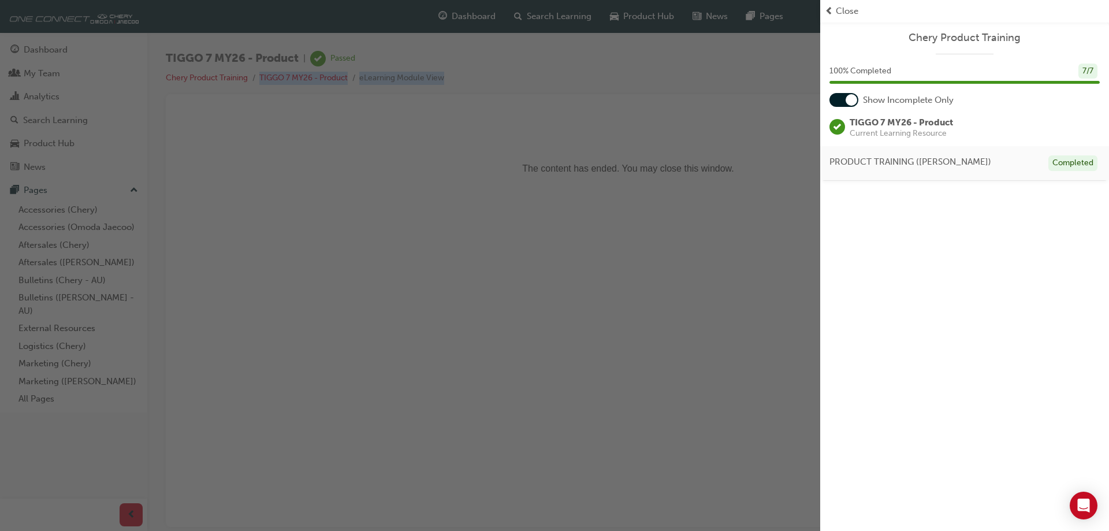
click at [32, 48] on div "button" at bounding box center [410, 265] width 820 height 531
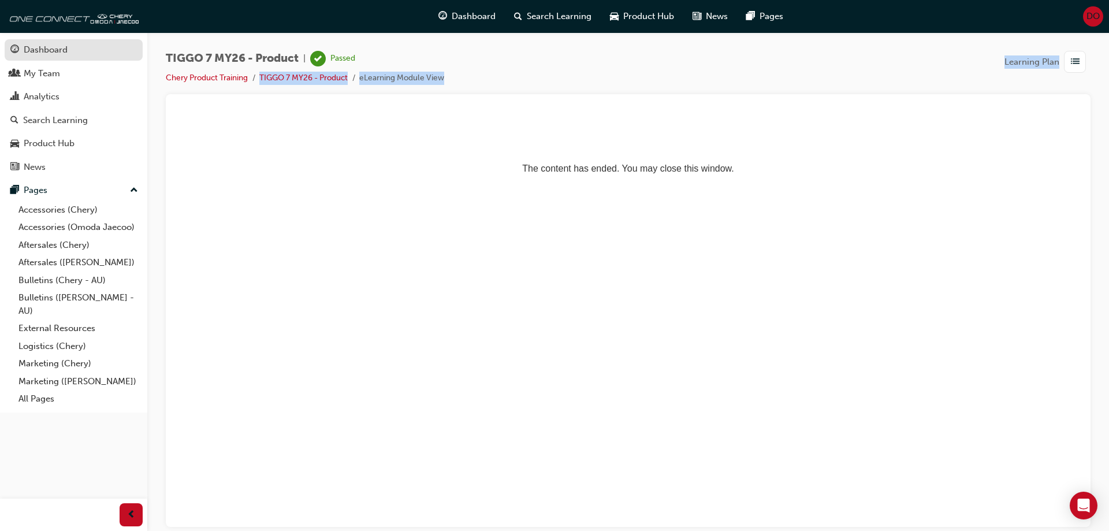
click at [32, 48] on div "Dashboard" at bounding box center [46, 49] width 44 height 13
